Goal: Information Seeking & Learning: Learn about a topic

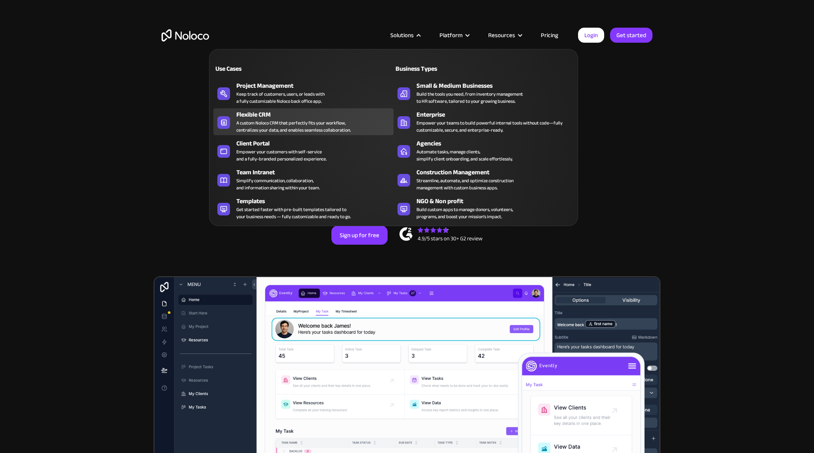
click at [271, 123] on div "A custom Noloco CRM that perfectly fits your workflow, centralizes your data, a…" at bounding box center [293, 126] width 114 height 14
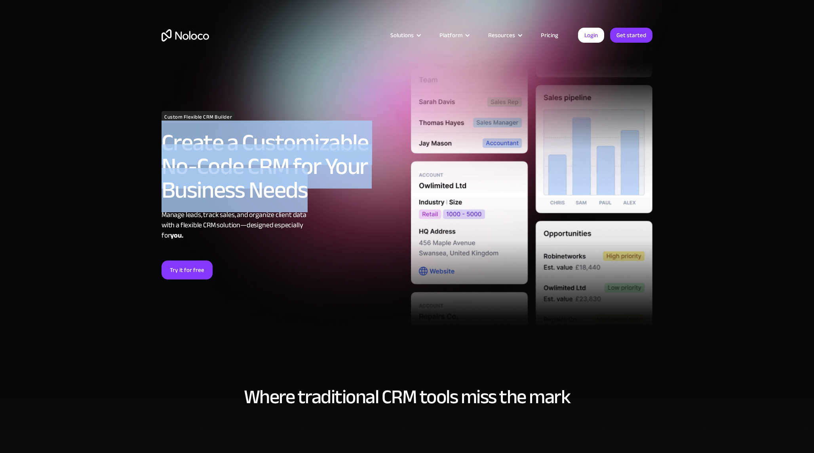
drag, startPoint x: 165, startPoint y: 144, endPoint x: 309, endPoint y: 200, distance: 154.2
click at [309, 200] on h2 "Create a Customizable No-Code CRM for Your Business Needs" at bounding box center [281, 166] width 241 height 71
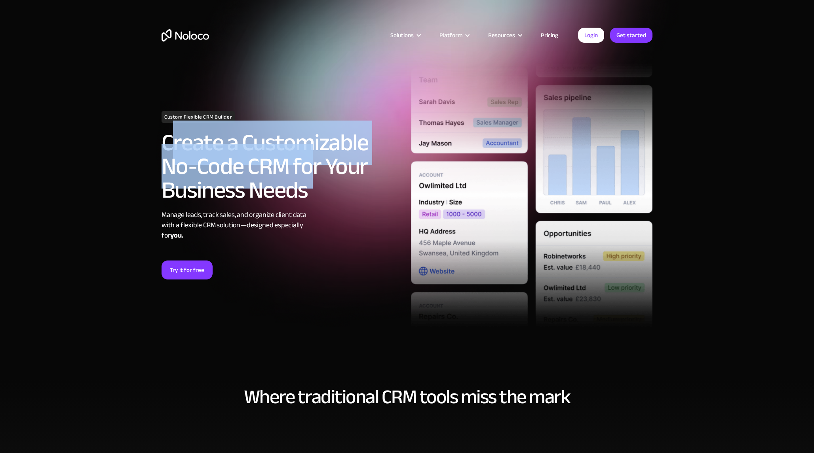
drag, startPoint x: 167, startPoint y: 143, endPoint x: 311, endPoint y: 184, distance: 149.3
click at [311, 184] on h2 "Create a Customizable No-Code CRM for Your Business Needs" at bounding box center [281, 166] width 241 height 71
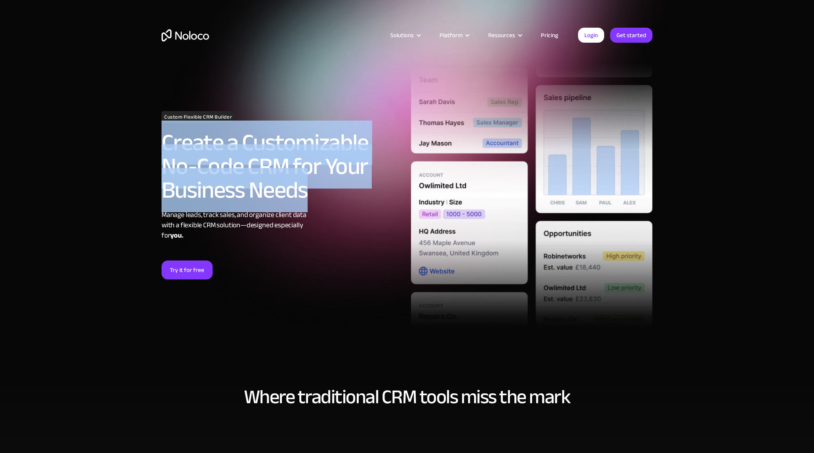
drag, startPoint x: 163, startPoint y: 140, endPoint x: 310, endPoint y: 197, distance: 158.2
click at [310, 197] on h2 "Create a Customizable No-Code CRM for Your Business Needs" at bounding box center [281, 166] width 241 height 71
drag, startPoint x: 305, startPoint y: 194, endPoint x: 157, endPoint y: 146, distance: 155.7
click at [156, 148] on div "Custom Flexible CRM Builder Create a Customizable No-Code CRM for Your Business…" at bounding box center [407, 207] width 506 height 343
click at [168, 140] on h2 "Create a Customizable No-Code CRM for Your Business Needs" at bounding box center [281, 166] width 241 height 71
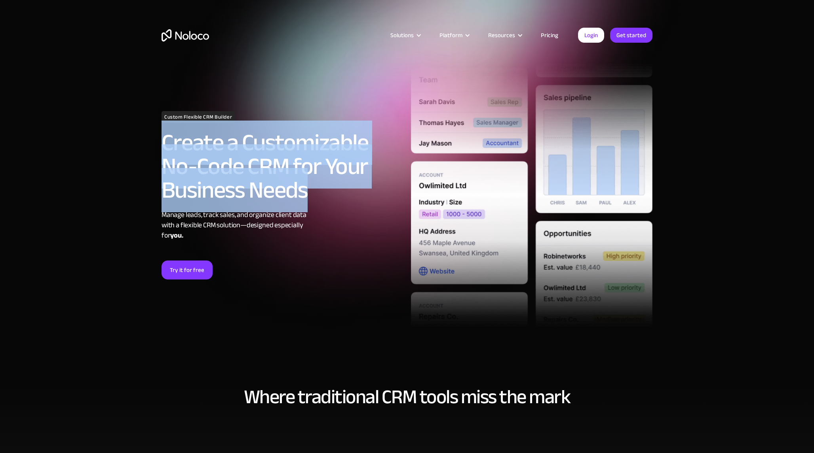
drag, startPoint x: 162, startPoint y: 139, endPoint x: 323, endPoint y: 190, distance: 168.3
click at [323, 190] on h2 "Create a Customizable No-Code CRM for Your Business Needs" at bounding box center [281, 166] width 241 height 71
drag, startPoint x: 303, startPoint y: 193, endPoint x: 155, endPoint y: 143, distance: 156.7
click at [155, 143] on div "Custom Flexible CRM Builder Create a Customizable No-Code CRM for Your Business…" at bounding box center [407, 207] width 506 height 343
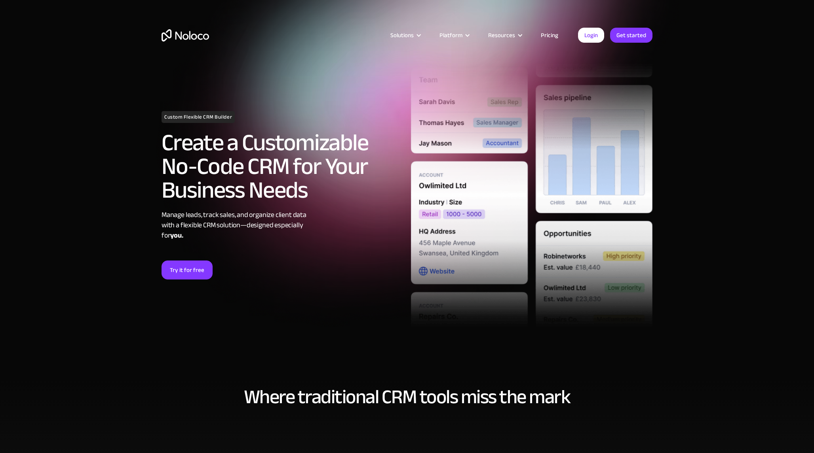
drag, startPoint x: 169, startPoint y: 142, endPoint x: 163, endPoint y: 142, distance: 5.9
click at [169, 142] on h2 "Create a Customizable No-Code CRM for Your Business Needs" at bounding box center [281, 166] width 241 height 71
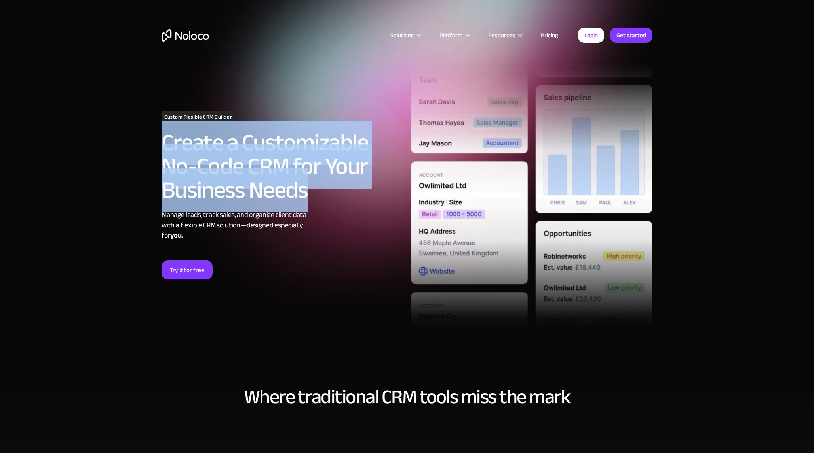
drag, startPoint x: 163, startPoint y: 142, endPoint x: 314, endPoint y: 197, distance: 160.3
click at [314, 197] on h2 "Create a Customizable No-Code CRM for Your Business Needs" at bounding box center [281, 166] width 241 height 71
drag, startPoint x: 170, startPoint y: 144, endPoint x: 314, endPoint y: 200, distance: 154.7
click at [315, 200] on h2 "Create a Customizable No-Code CRM for Your Business Needs" at bounding box center [281, 166] width 241 height 71
drag, startPoint x: 161, startPoint y: 142, endPoint x: 299, endPoint y: 198, distance: 148.7
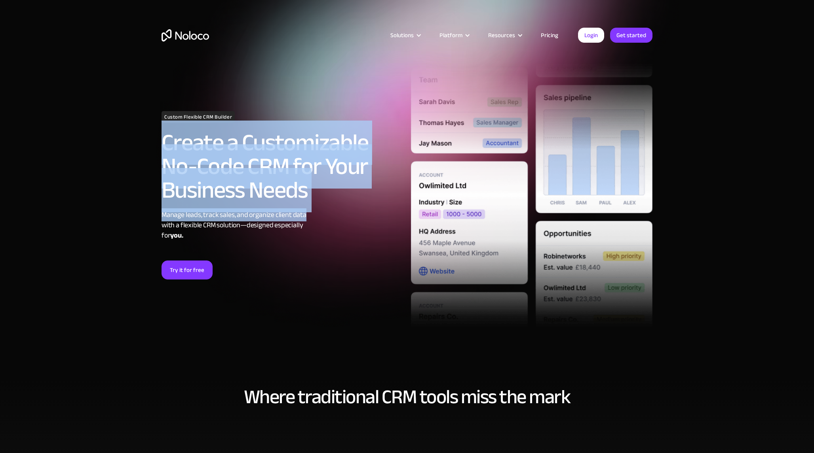
click at [343, 218] on div "Custom Flexible CRM Builder Create a Customizable No-Code CRM for Your Business…" at bounding box center [281, 195] width 249 height 169
click at [202, 180] on h2 "Create a Customizable No-Code CRM for Your Business Needs" at bounding box center [281, 166] width 241 height 71
drag, startPoint x: 165, startPoint y: 144, endPoint x: 308, endPoint y: 192, distance: 151.3
click at [309, 192] on h2 "Create a Customizable No-Code CRM for Your Business Needs" at bounding box center [281, 166] width 241 height 71
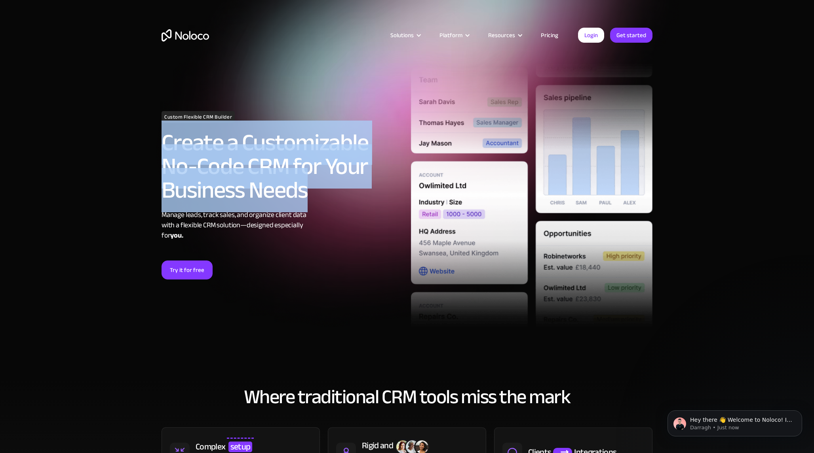
click at [170, 144] on h2 "Create a Customizable No-Code CRM for Your Business Needs" at bounding box center [281, 166] width 241 height 71
drag, startPoint x: 163, startPoint y: 143, endPoint x: 311, endPoint y: 192, distance: 155.9
click at [312, 192] on h2 "Create a Customizable No-Code CRM for Your Business Needs" at bounding box center [281, 166] width 241 height 71
drag, startPoint x: 163, startPoint y: 143, endPoint x: 319, endPoint y: 199, distance: 166.5
click at [319, 199] on h2 "Create a Customizable No-Code CRM for Your Business Needs" at bounding box center [281, 166] width 241 height 71
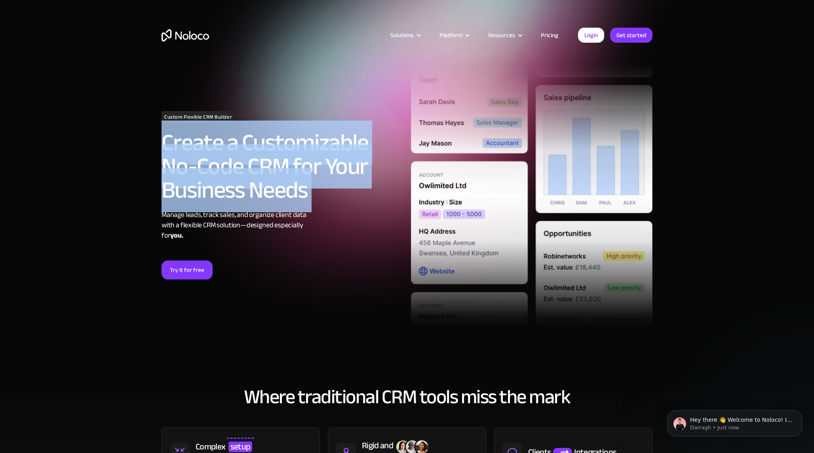
drag, startPoint x: 164, startPoint y: 142, endPoint x: 322, endPoint y: 203, distance: 170.0
click at [322, 203] on div "Custom Flexible CRM Builder Create a Customizable No-Code CRM for Your Business…" at bounding box center [281, 195] width 249 height 169
drag, startPoint x: 163, startPoint y: 141, endPoint x: 339, endPoint y: 197, distance: 185.2
click at [339, 197] on h2 "Create a Customizable No-Code CRM for Your Business Needs" at bounding box center [281, 166] width 241 height 71
drag, startPoint x: 163, startPoint y: 140, endPoint x: 333, endPoint y: 198, distance: 179.6
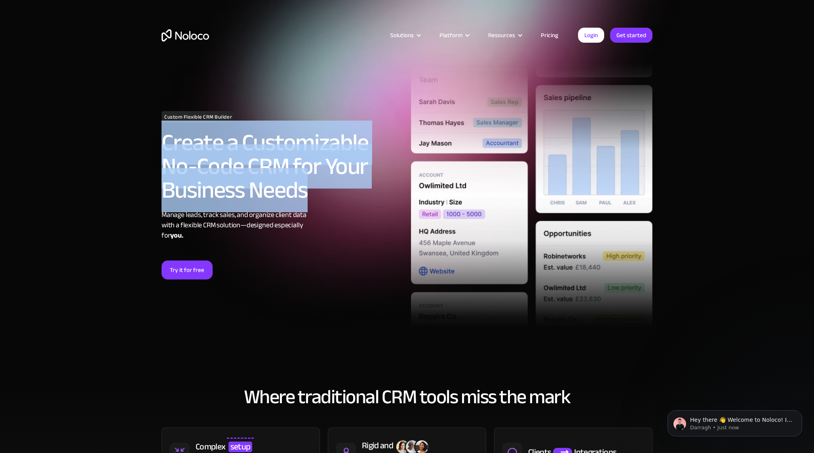
click at [341, 199] on h2 "Create a Customizable No-Code CRM for Your Business Needs" at bounding box center [281, 166] width 241 height 71
click at [299, 191] on h2 "Create a Customizable No-Code CRM for Your Business Needs" at bounding box center [281, 166] width 241 height 71
drag, startPoint x: 162, startPoint y: 144, endPoint x: 332, endPoint y: 201, distance: 179.4
click at [332, 201] on h2 "Create a Customizable No-Code CRM for Your Business Needs" at bounding box center [281, 166] width 241 height 71
drag, startPoint x: 164, startPoint y: 142, endPoint x: 345, endPoint y: 223, distance: 198.2
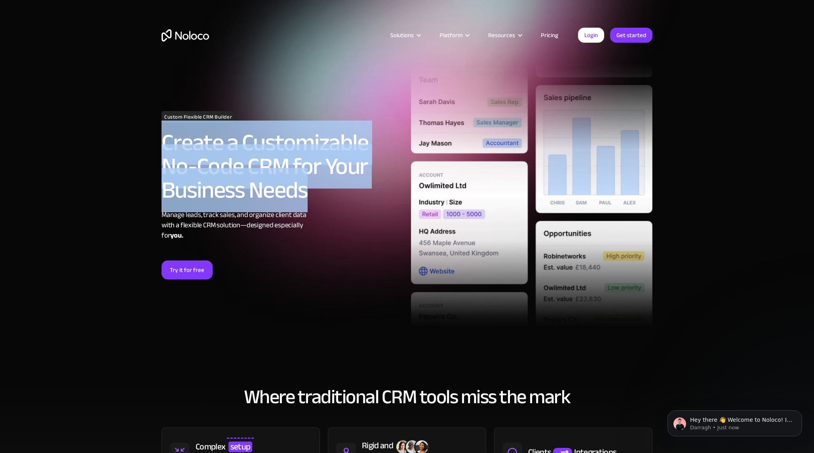
click at [345, 223] on div "Custom Flexible CRM Builder Create a Customizable No-Code CRM for Your Business…" at bounding box center [281, 195] width 249 height 169
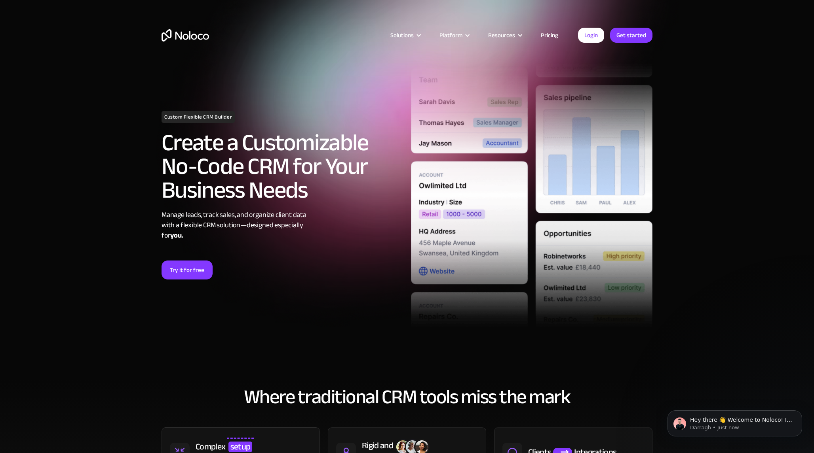
click at [171, 146] on h2 "Create a Customizable No-Code CRM for Your Business Needs" at bounding box center [281, 166] width 241 height 71
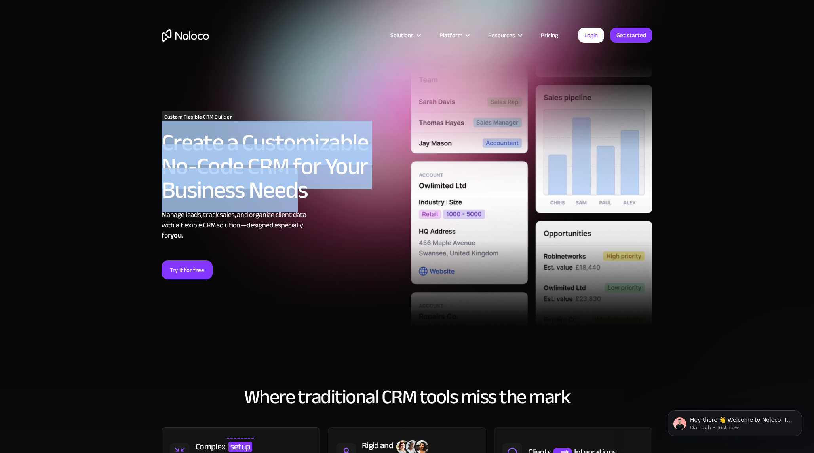
drag, startPoint x: 164, startPoint y: 144, endPoint x: 294, endPoint y: 194, distance: 138.9
click at [294, 194] on h2 "Create a Customizable No-Code CRM for Your Business Needs" at bounding box center [281, 166] width 241 height 71
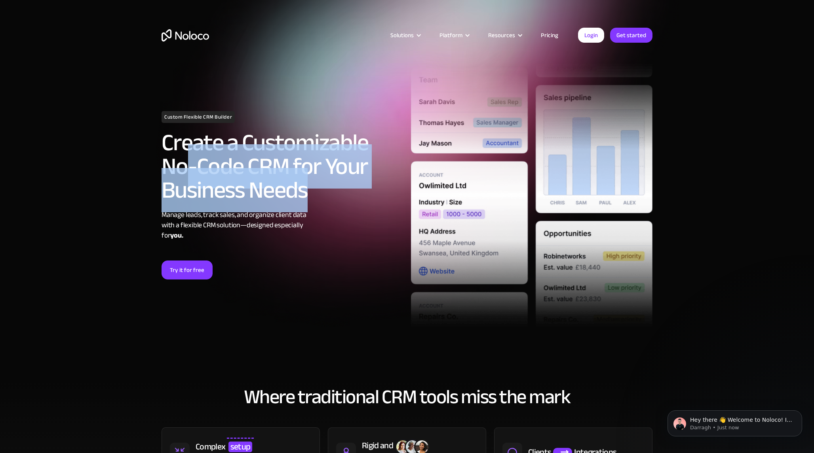
drag, startPoint x: 304, startPoint y: 193, endPoint x: 177, endPoint y: 168, distance: 129.8
click at [182, 173] on h2 "Create a Customizable No-Code CRM for Your Business Needs" at bounding box center [281, 166] width 241 height 71
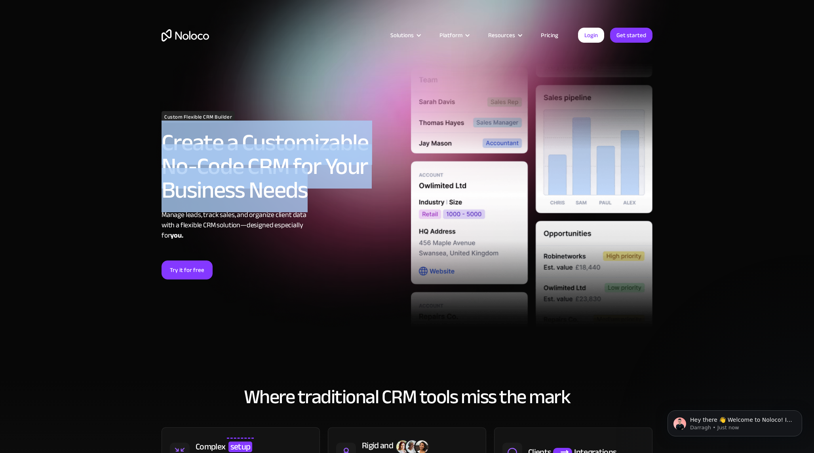
drag, startPoint x: 203, startPoint y: 157, endPoint x: 306, endPoint y: 207, distance: 114.7
click at [306, 202] on h2 "Create a Customizable No-Code CRM for Your Business Needs" at bounding box center [281, 166] width 241 height 71
click at [163, 141] on h2 "Create a Customizable No-Code CRM for Your Business Needs" at bounding box center [281, 166] width 241 height 71
drag, startPoint x: 164, startPoint y: 142, endPoint x: 312, endPoint y: 196, distance: 157.5
click at [312, 196] on h2 "Create a Customizable No-Code CRM for Your Business Needs" at bounding box center [281, 166] width 241 height 71
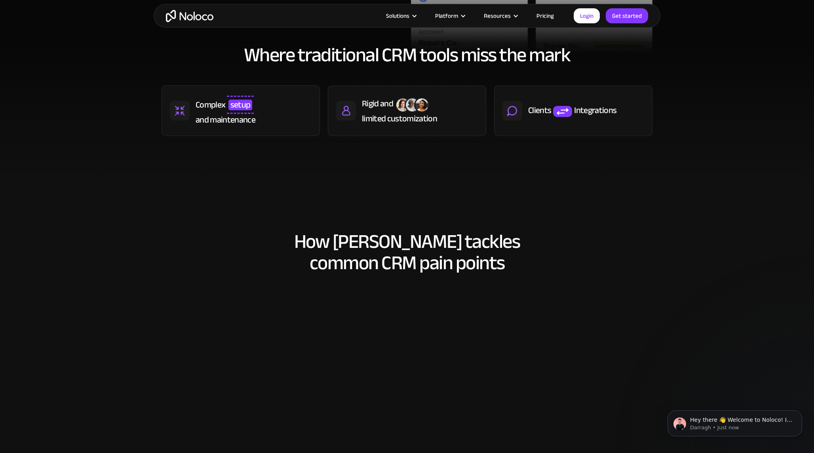
scroll to position [345, 0]
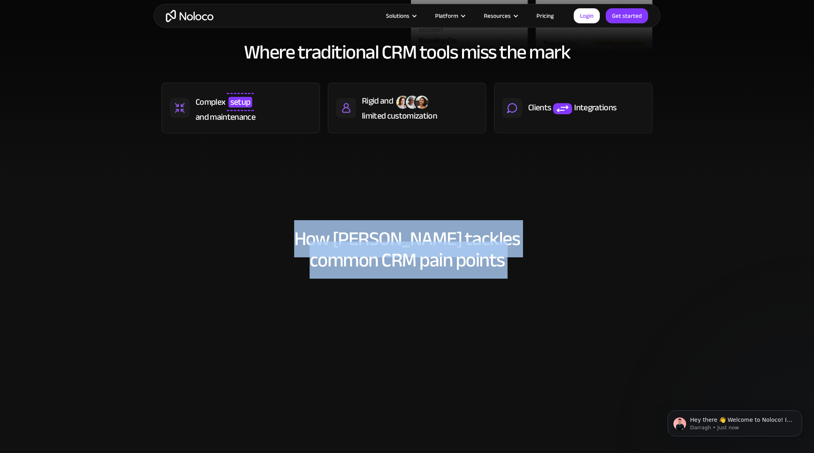
drag, startPoint x: 329, startPoint y: 236, endPoint x: 522, endPoint y: 271, distance: 196.3
click at [522, 272] on div "How Noloco tackles common CRM pain points Tailor your CRM to match your workflo…" at bounding box center [407, 370] width 506 height 301
drag, startPoint x: 330, startPoint y: 237, endPoint x: 556, endPoint y: 280, distance: 229.2
click at [556, 280] on div "How Noloco tackles common CRM pain points Tailor your CRM to match your workflo…" at bounding box center [407, 370] width 506 height 301
drag, startPoint x: 347, startPoint y: 239, endPoint x: 336, endPoint y: 238, distance: 12.0
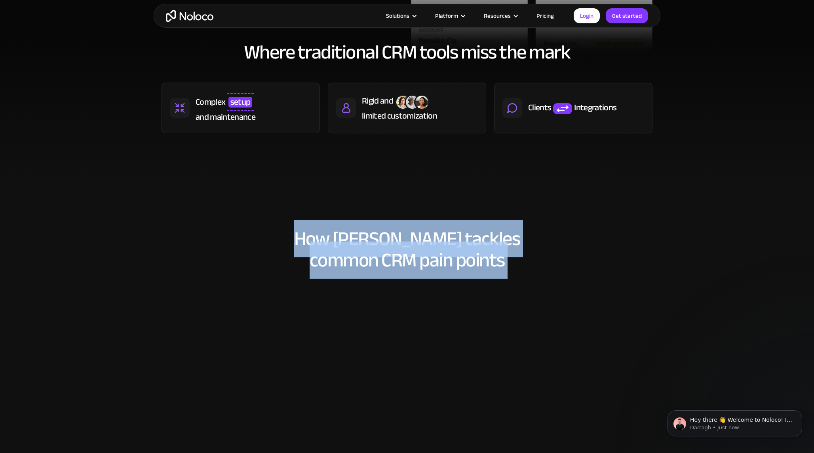
click at [347, 239] on h2 "How Noloco tackles common CRM pain points" at bounding box center [406, 249] width 491 height 43
drag, startPoint x: 332, startPoint y: 237, endPoint x: 535, endPoint y: 257, distance: 203.9
click at [535, 257] on h2 "How Noloco tackles common CRM pain points" at bounding box center [406, 249] width 491 height 43
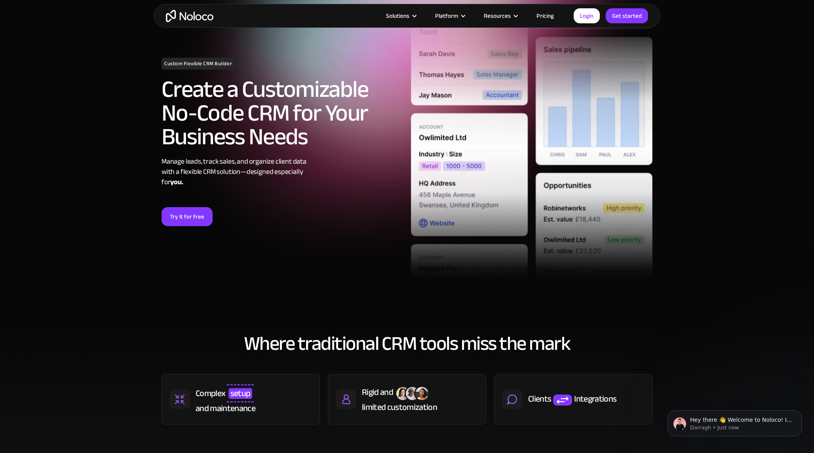
scroll to position [0, 0]
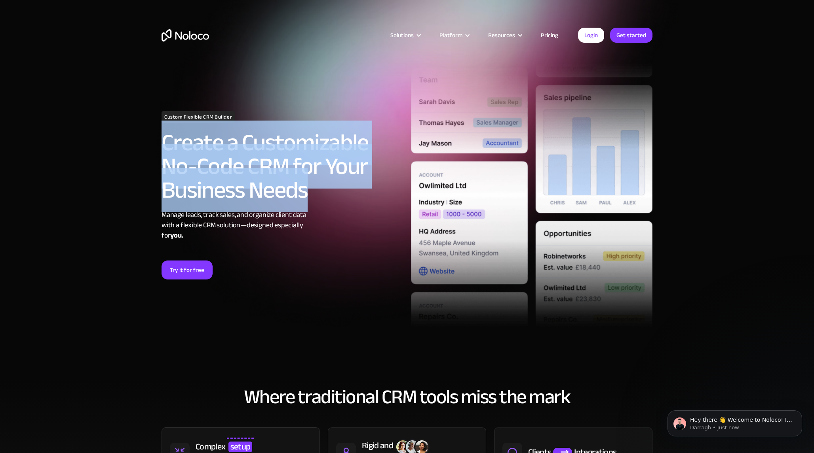
drag, startPoint x: 163, startPoint y: 143, endPoint x: 317, endPoint y: 195, distance: 162.8
click at [317, 195] on h2 "Create a Customizable No-Code CRM for Your Business Needs" at bounding box center [281, 166] width 241 height 71
click at [164, 141] on h2 "Create a Customizable No-Code CRM for Your Business Needs" at bounding box center [281, 166] width 241 height 71
drag, startPoint x: 163, startPoint y: 142, endPoint x: 320, endPoint y: 195, distance: 165.5
click at [320, 195] on h2 "Create a Customizable No-Code CRM for Your Business Needs" at bounding box center [281, 166] width 241 height 71
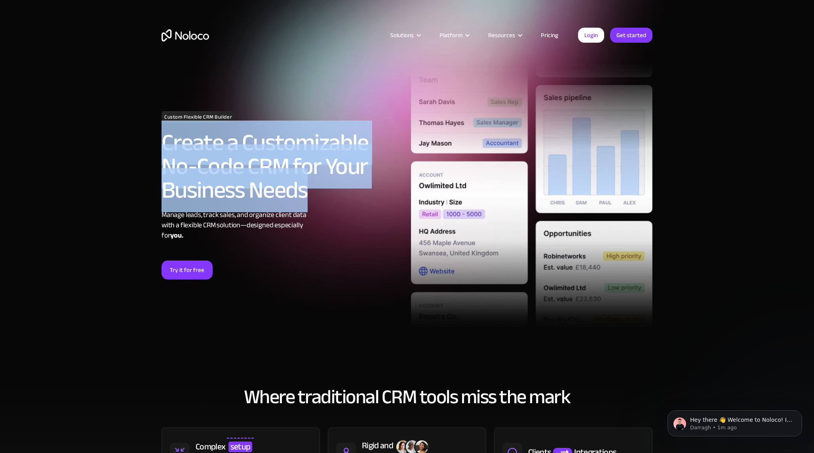
drag, startPoint x: 163, startPoint y: 142, endPoint x: 310, endPoint y: 198, distance: 157.3
click at [310, 198] on h2 "Create a Customizable No-Code CRM for Your Business Needs" at bounding box center [281, 166] width 241 height 71
drag, startPoint x: 164, startPoint y: 141, endPoint x: 315, endPoint y: 195, distance: 160.2
click at [329, 201] on h2 "Create a Customizable No-Code CRM for Your Business Needs" at bounding box center [281, 166] width 241 height 71
drag, startPoint x: 164, startPoint y: 143, endPoint x: 332, endPoint y: 205, distance: 178.8
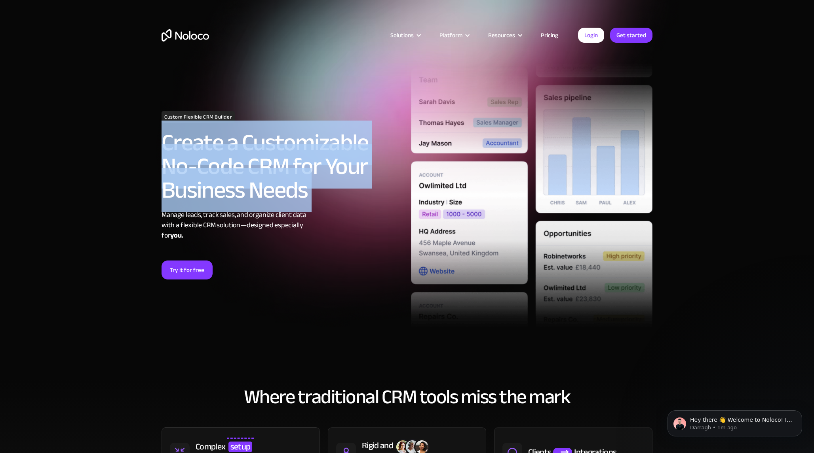
click at [332, 205] on div "Custom Flexible CRM Builder Create a Customizable No-Code CRM for Your Business…" at bounding box center [281, 195] width 249 height 169
click at [224, 170] on h2 "Create a Customizable No-Code CRM for Your Business Needs" at bounding box center [281, 166] width 241 height 71
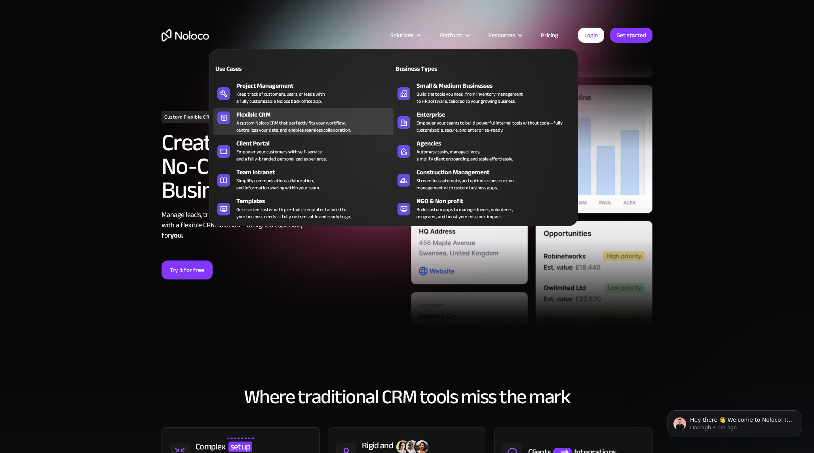
click at [331, 125] on div "A custom Noloco CRM that perfectly fits your workflow, centralizes your data, a…" at bounding box center [293, 126] width 114 height 14
click at [314, 126] on div "A custom Noloco CRM that perfectly fits your workflow, centralizes your data, a…" at bounding box center [293, 126] width 114 height 14
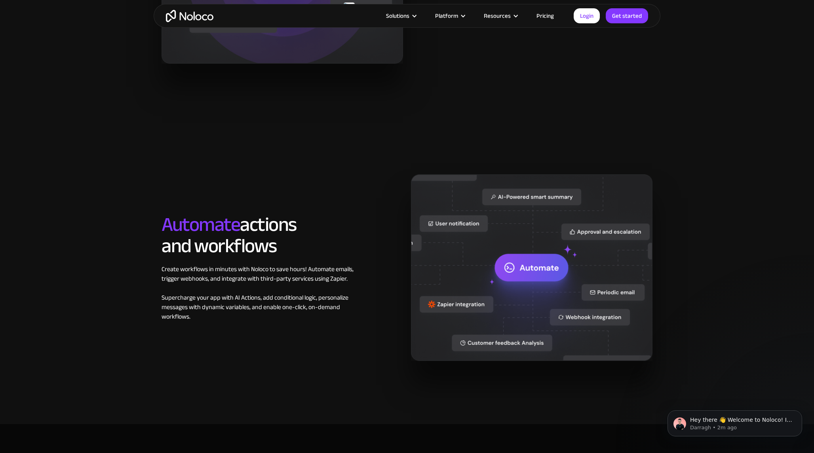
scroll to position [1009, 0]
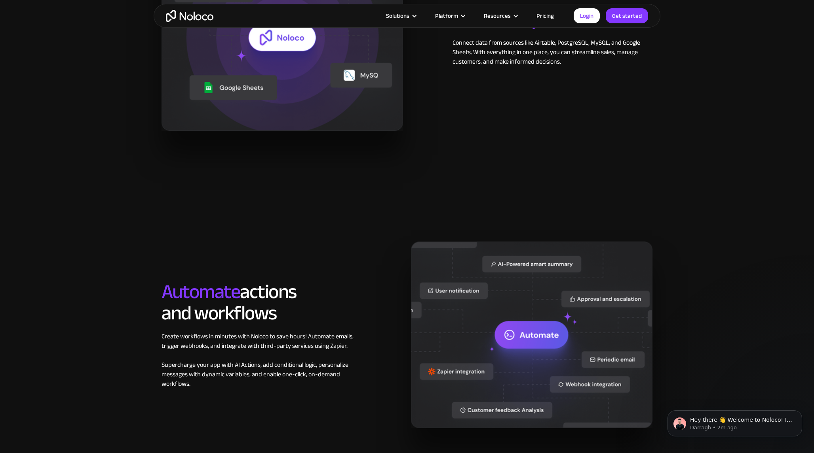
click at [550, 15] on link "Pricing" at bounding box center [544, 16] width 37 height 10
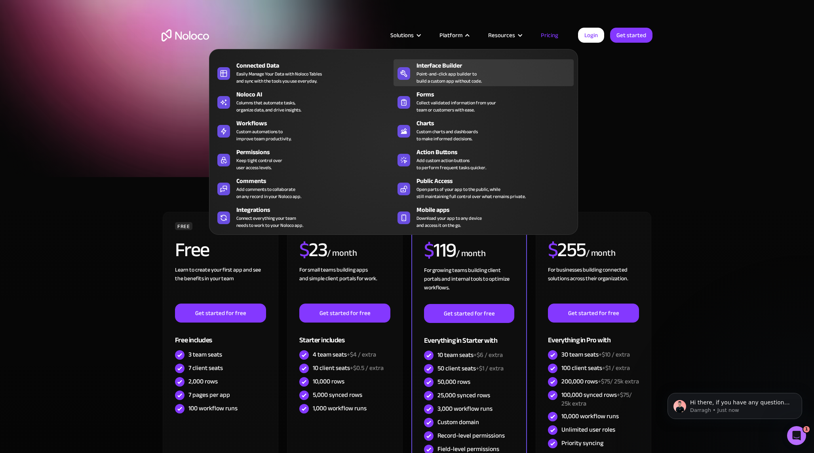
click at [441, 70] on div "Point-and-click app builder to build a custom app without code." at bounding box center [448, 77] width 65 height 14
